Goal: Navigation & Orientation: Find specific page/section

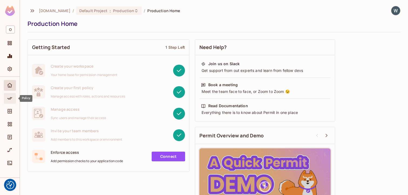
click at [11, 97] on icon "Policy" at bounding box center [9, 98] width 5 height 5
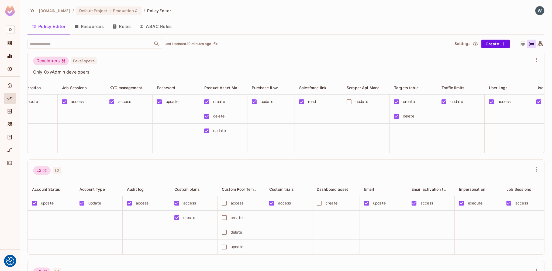
scroll to position [0, 445]
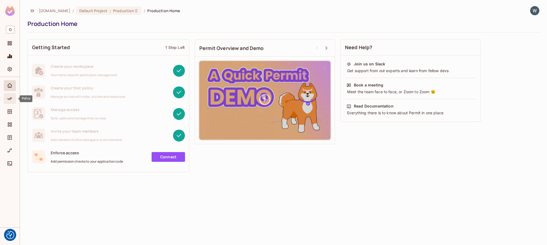
click at [12, 98] on icon "Policy" at bounding box center [9, 98] width 5 height 5
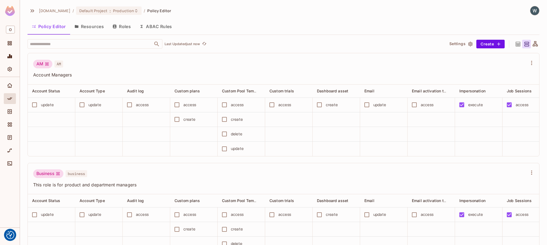
click at [95, 27] on button "Resources" at bounding box center [89, 26] width 38 height 13
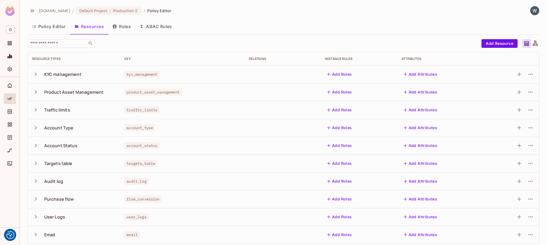
click at [56, 26] on button "Policy Editor" at bounding box center [48, 26] width 43 height 13
